Goal: Find specific page/section: Find specific page/section

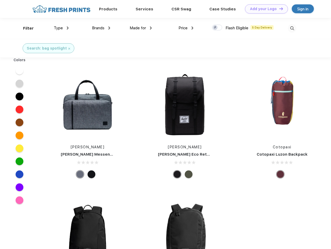
click at [264, 9] on link "Add your Logo Design Tool" at bounding box center [266, 8] width 43 height 9
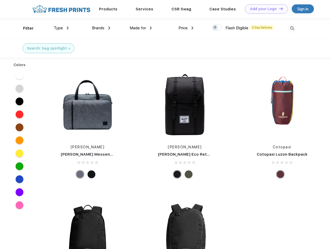
click at [0, 0] on div "Design Tool" at bounding box center [0, 0] width 0 height 0
click at [279, 9] on link "Add your Logo Design Tool" at bounding box center [266, 8] width 43 height 9
click at [25, 28] on div "Filter" at bounding box center [28, 28] width 11 height 6
click at [61, 28] on span "Type" at bounding box center [58, 28] width 9 height 5
click at [101, 28] on span "Brands" at bounding box center [98, 28] width 12 height 5
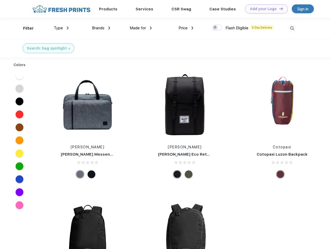
click at [141, 28] on span "Made for" at bounding box center [138, 28] width 16 height 5
click at [186, 28] on span "Price" at bounding box center [182, 28] width 9 height 5
click at [217, 28] on div at bounding box center [217, 28] width 10 height 6
click at [215, 28] on input "checkbox" at bounding box center [213, 25] width 3 height 3
click at [292, 28] on img at bounding box center [292, 28] width 9 height 9
